Goal: Task Accomplishment & Management: Manage account settings

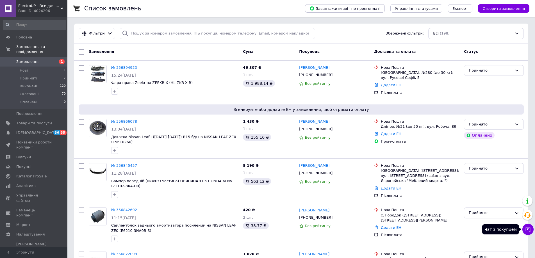
click at [528, 227] on icon at bounding box center [528, 229] width 5 height 5
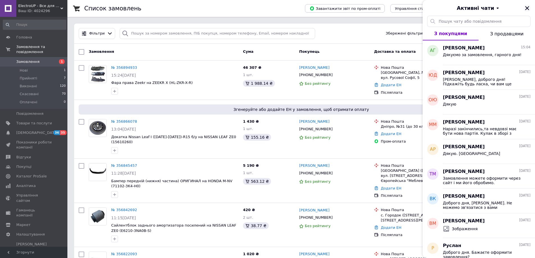
click at [526, 8] on icon "Закрити" at bounding box center [527, 8] width 5 height 5
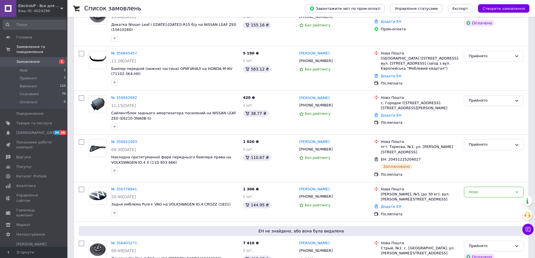
scroll to position [225, 0]
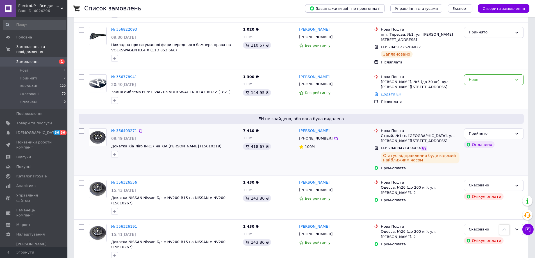
click at [423, 147] on icon at bounding box center [424, 148] width 3 height 3
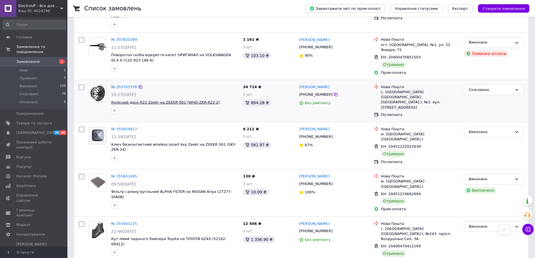
scroll to position [697, 0]
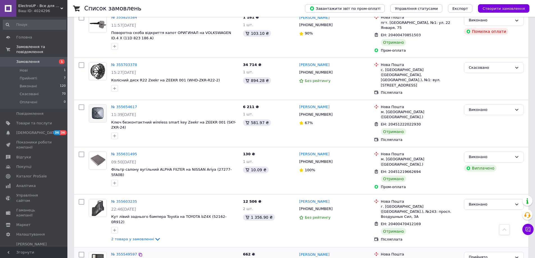
drag, startPoint x: 387, startPoint y: 212, endPoint x: 415, endPoint y: 213, distance: 27.8
copy span "20451220830992"
click at [334, 258] on icon at bounding box center [335, 261] width 3 height 3
